Goal: Information Seeking & Learning: Learn about a topic

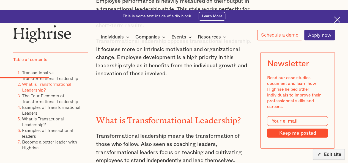
scroll to position [698, 0]
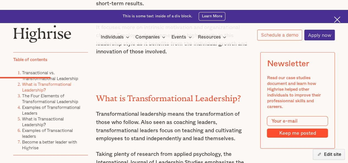
click at [138, 92] on h2 "What is Transformational Leadership?" at bounding box center [174, 96] width 156 height 9
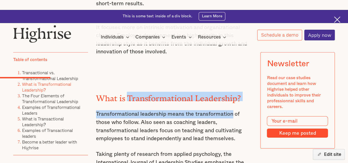
drag, startPoint x: 138, startPoint y: 64, endPoint x: 205, endPoint y: 68, distance: 67.3
click at [106, 92] on h2 "What is Transformational Leadership?" at bounding box center [174, 96] width 156 height 9
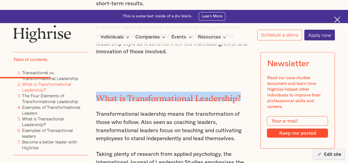
drag, startPoint x: 106, startPoint y: 59, endPoint x: 235, endPoint y: 59, distance: 129.3
click at [235, 92] on h2 "What is Transformational Leadership?" at bounding box center [174, 96] width 156 height 9
copy h2 "What is Transformational Leadership?"
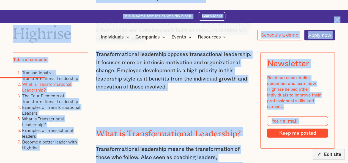
scroll to position [649, 0]
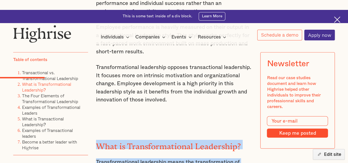
drag, startPoint x: 168, startPoint y: 140, endPoint x: 98, endPoint y: 95, distance: 83.0
copy div "Lore ip Dolorsitametcons Adipiscing? Elitseddoeiusmod temporinci utlab etd magn…"
